Goal: Information Seeking & Learning: Learn about a topic

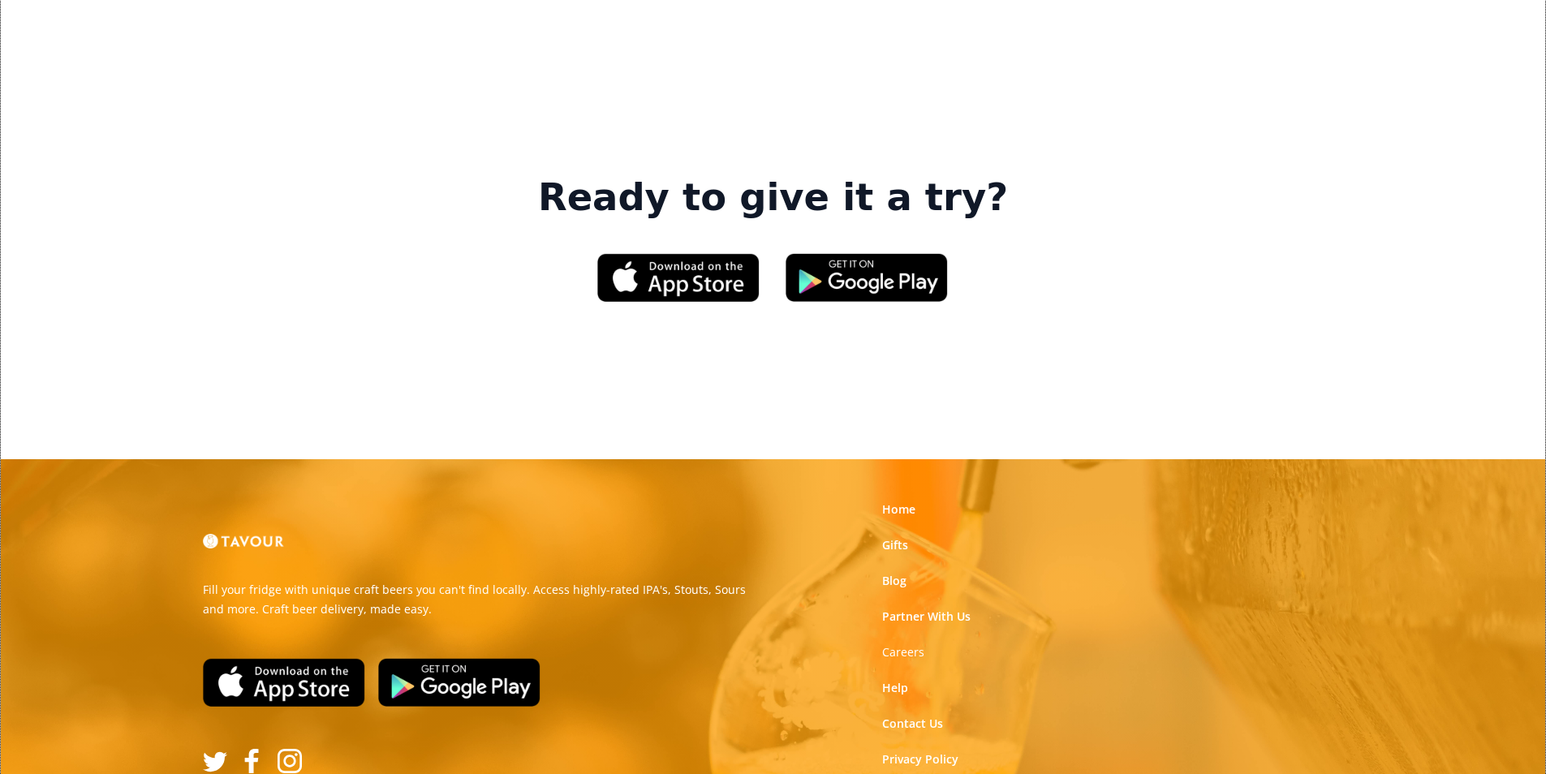
scroll to position [2455, 0]
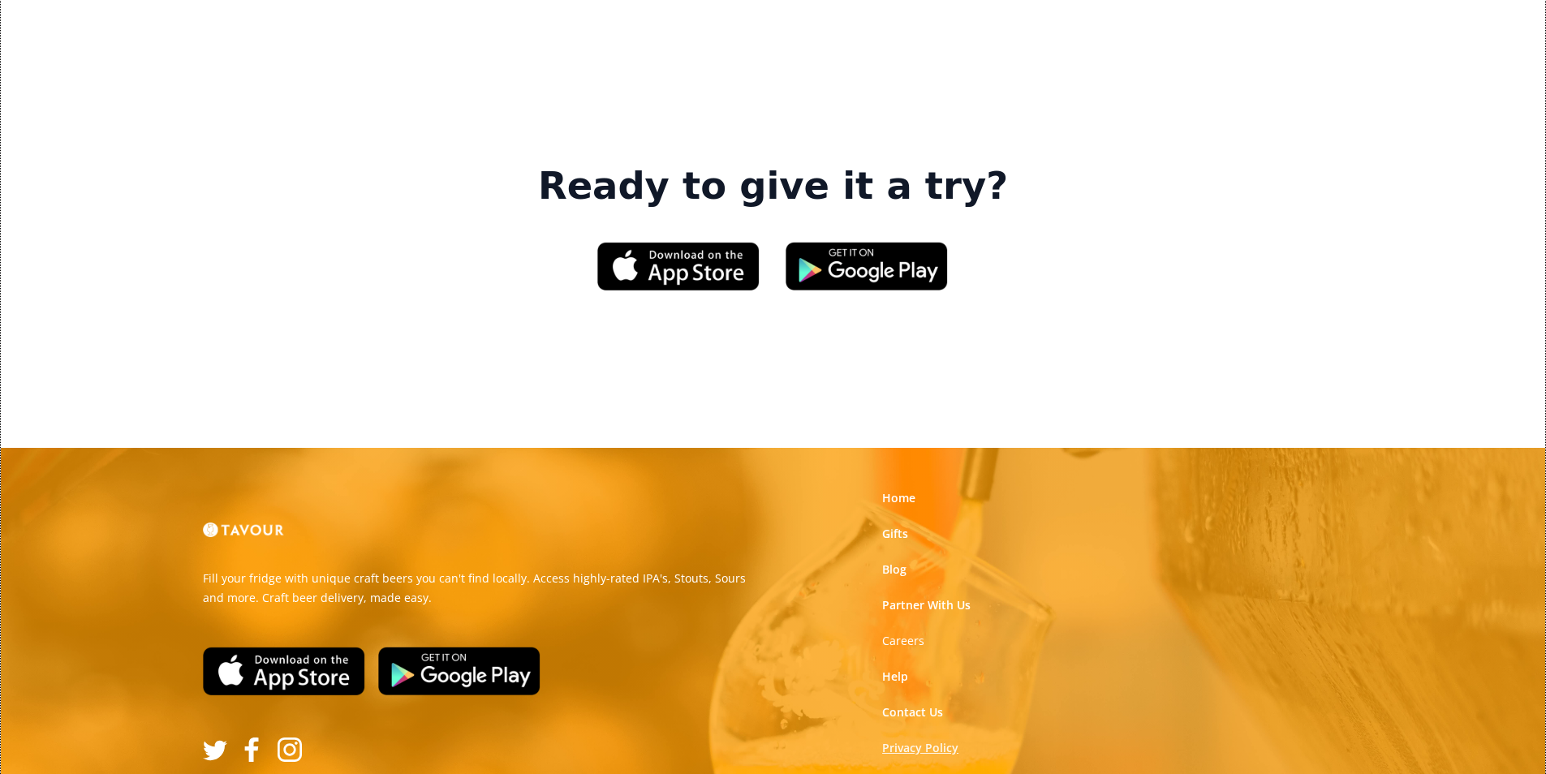
click at [948, 740] on link "Privacy Policy" at bounding box center [920, 748] width 76 height 16
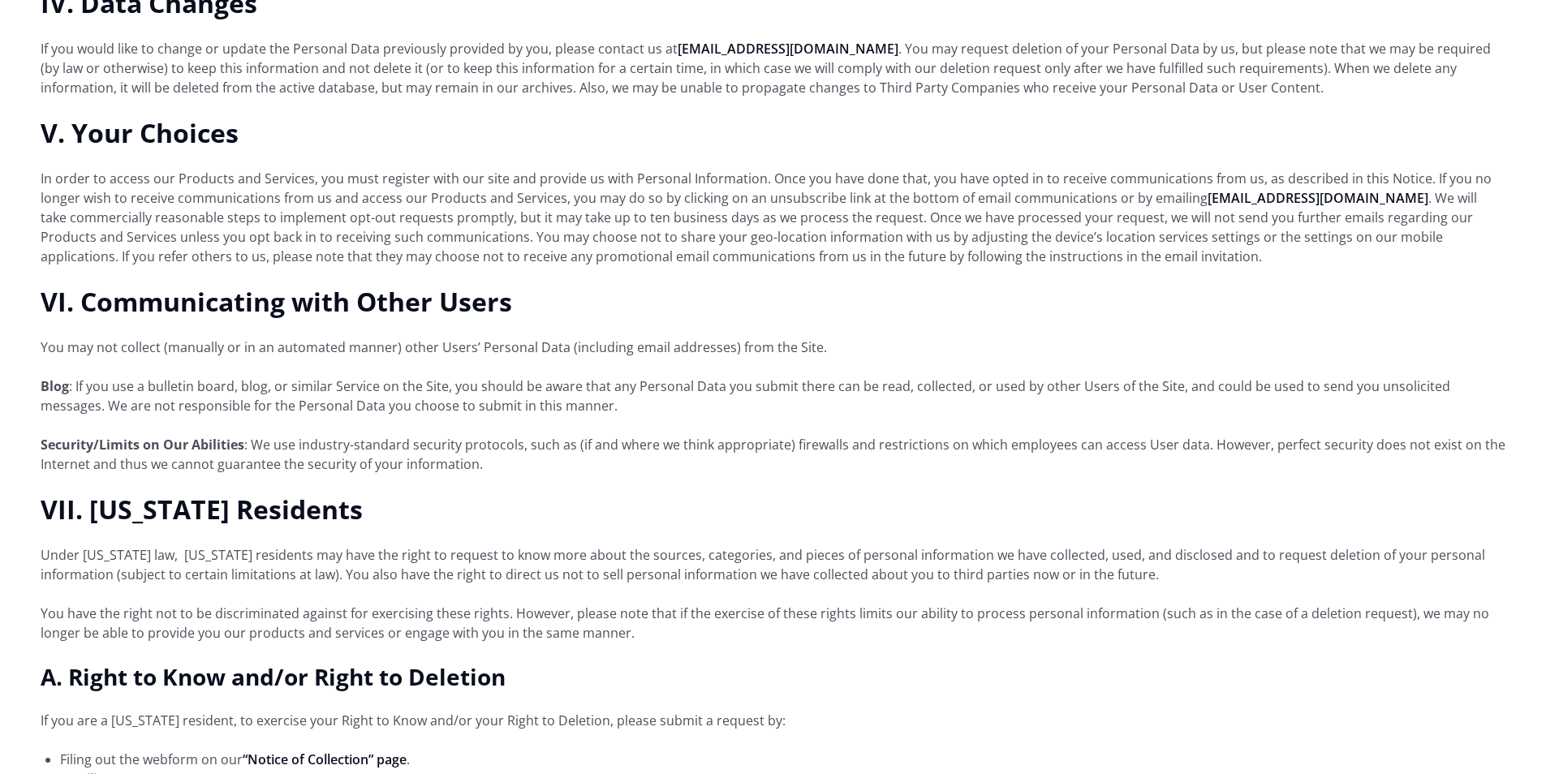
scroll to position [3327, 0]
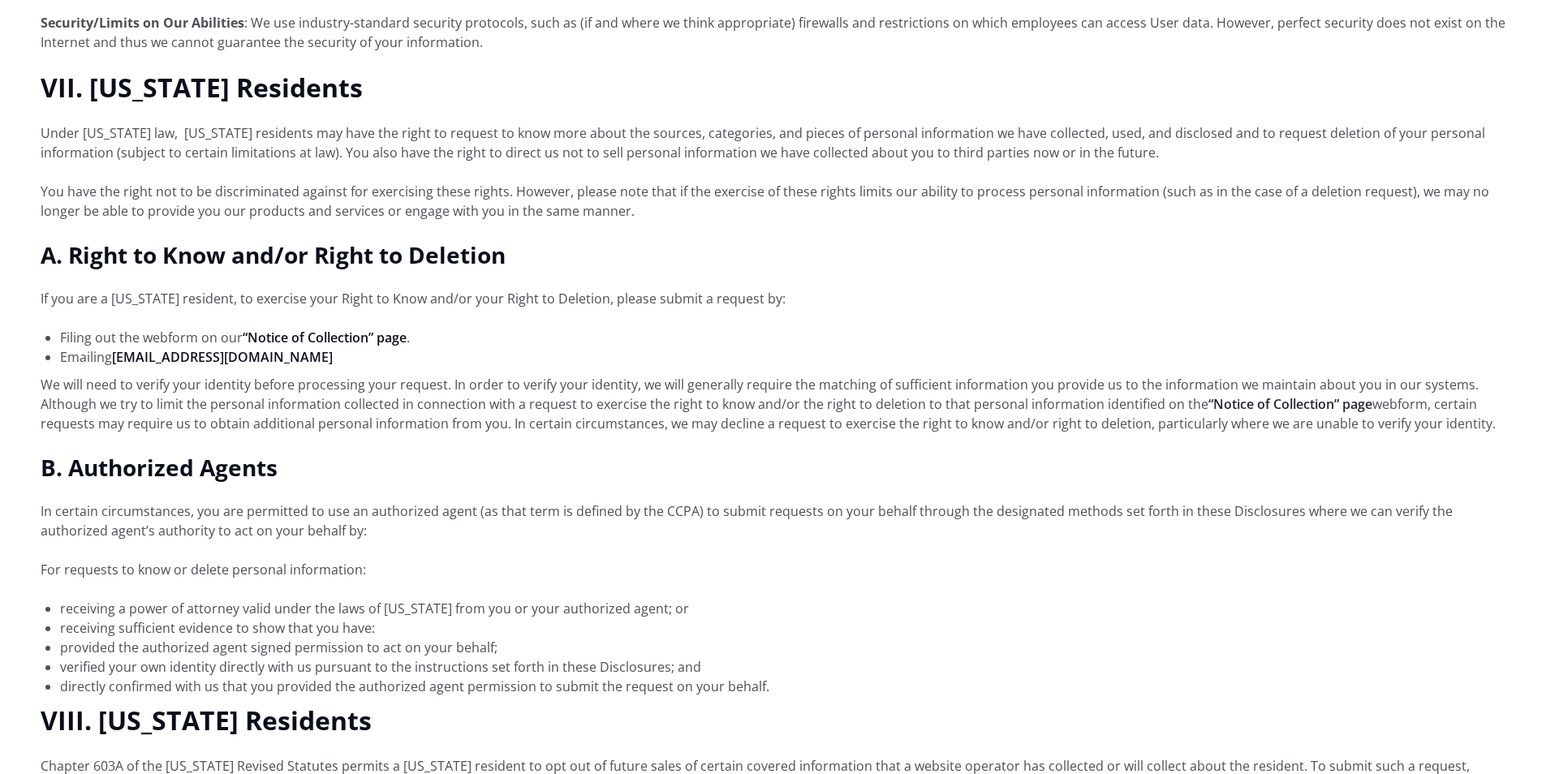
click at [1348, 395] on link "“Notice of Collection” page" at bounding box center [1290, 404] width 164 height 18
